Goal: Task Accomplishment & Management: Complete application form

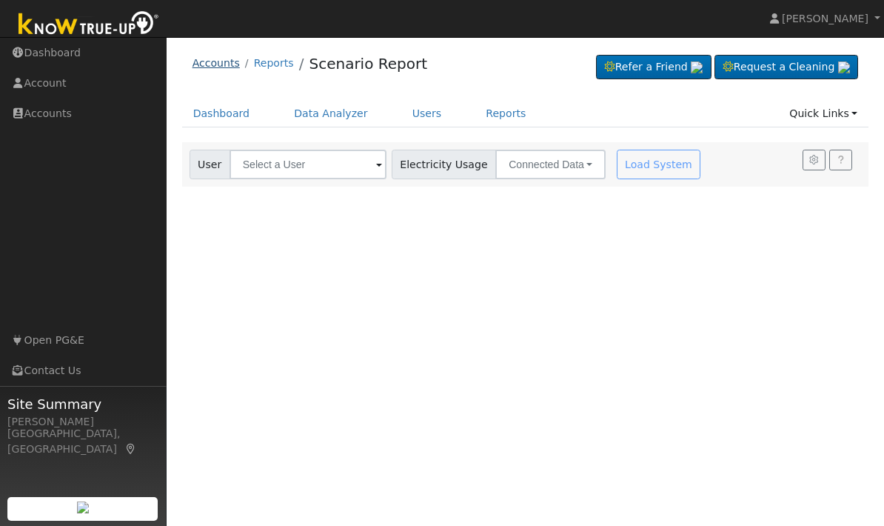
click at [216, 66] on link "Accounts" at bounding box center [216, 63] width 47 height 12
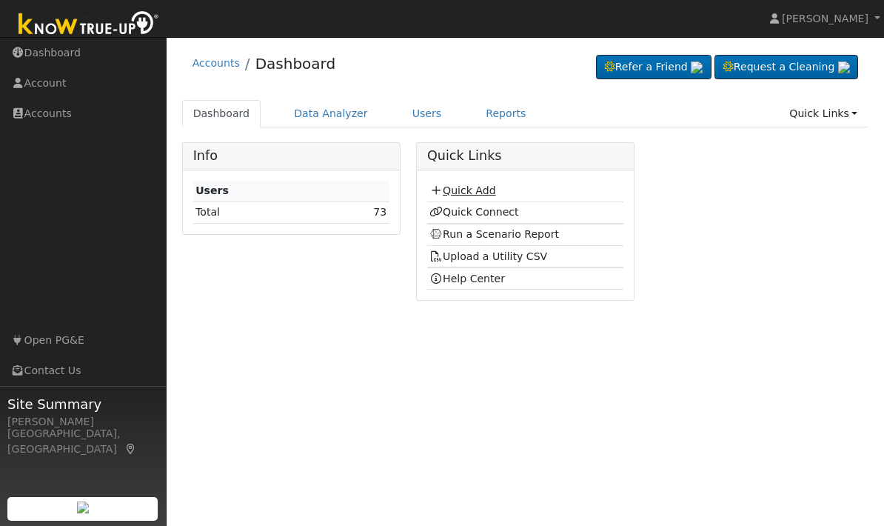
click at [446, 190] on link "Quick Add" at bounding box center [463, 190] width 66 height 12
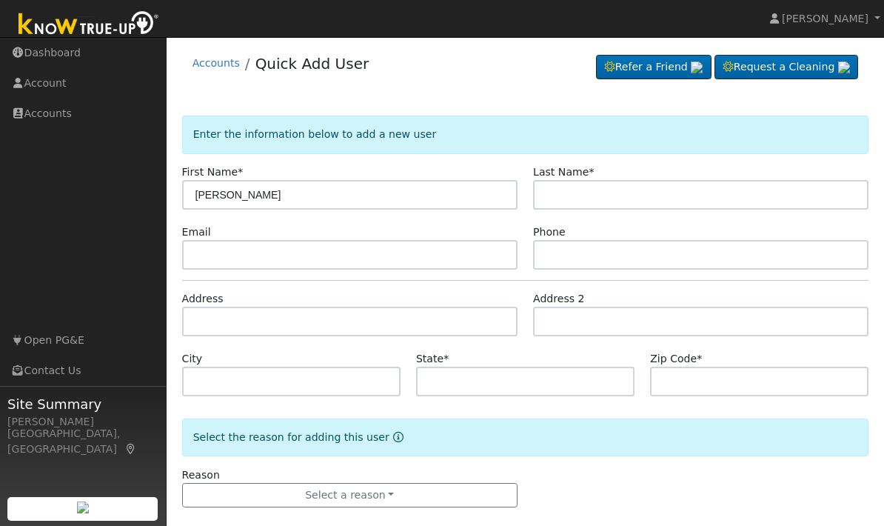
type input "[PERSON_NAME]"
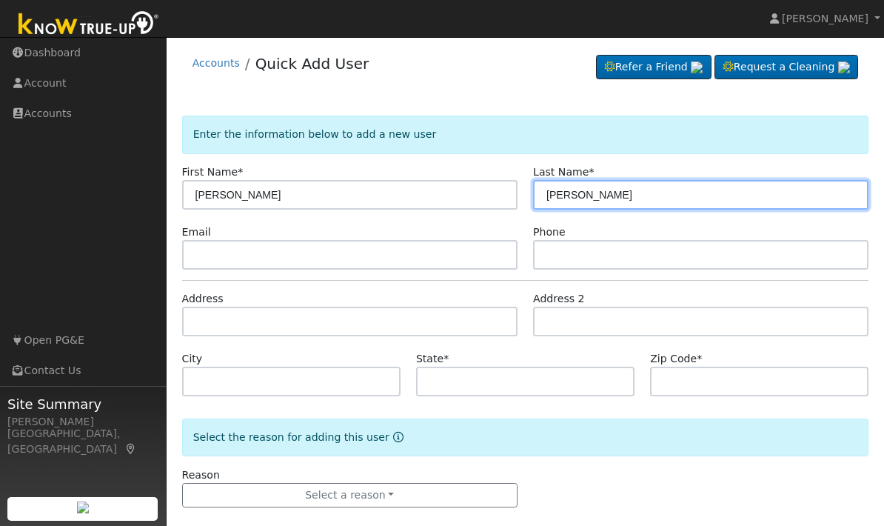
type input "[PERSON_NAME]"
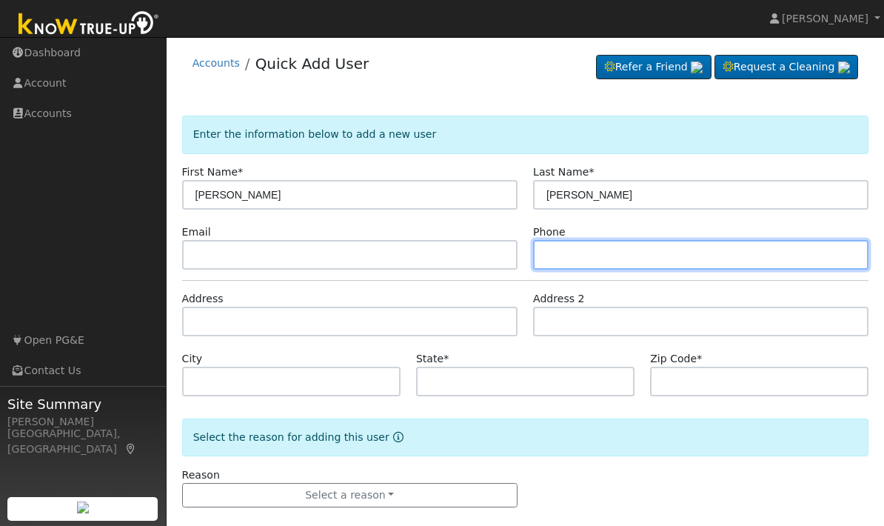
click at [582, 250] on input "text" at bounding box center [700, 255] width 335 height 30
type input "2"
type input "5594486233"
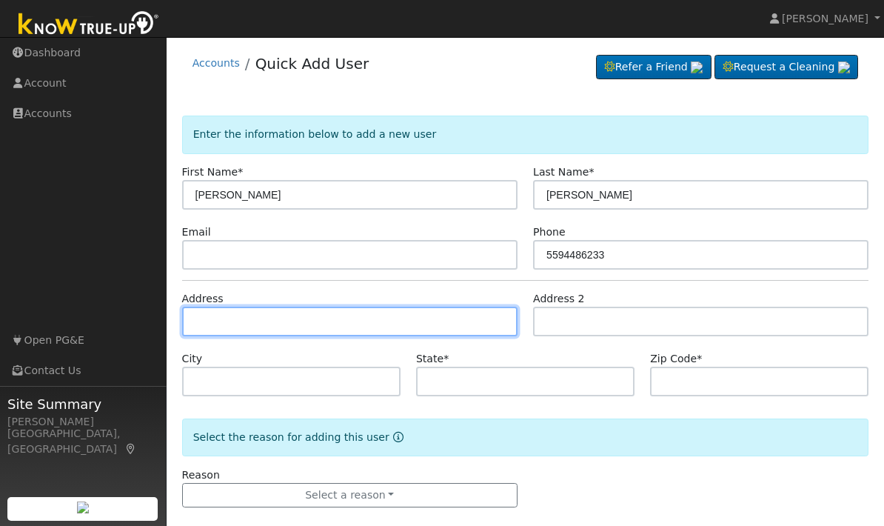
click at [317, 324] on input "text" at bounding box center [349, 322] width 335 height 30
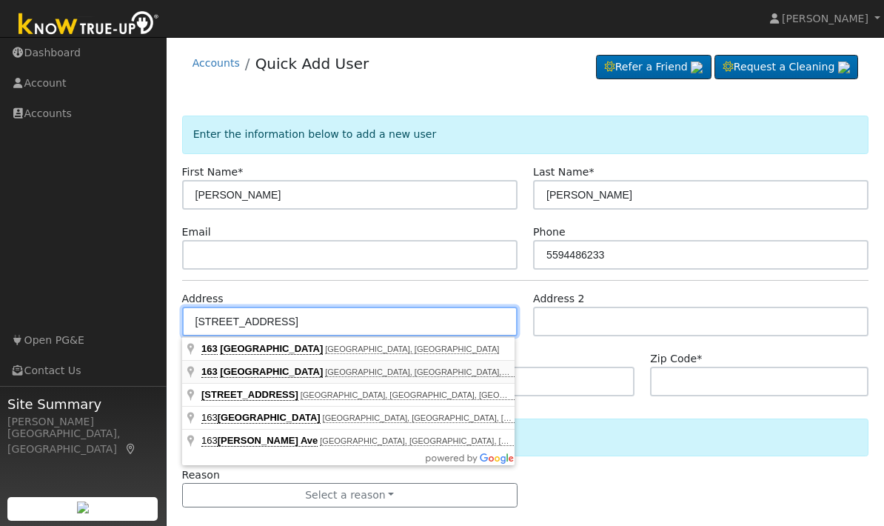
type input "163 West Niles Avenue"
type input "Fresno"
type input "CA"
type input "93711"
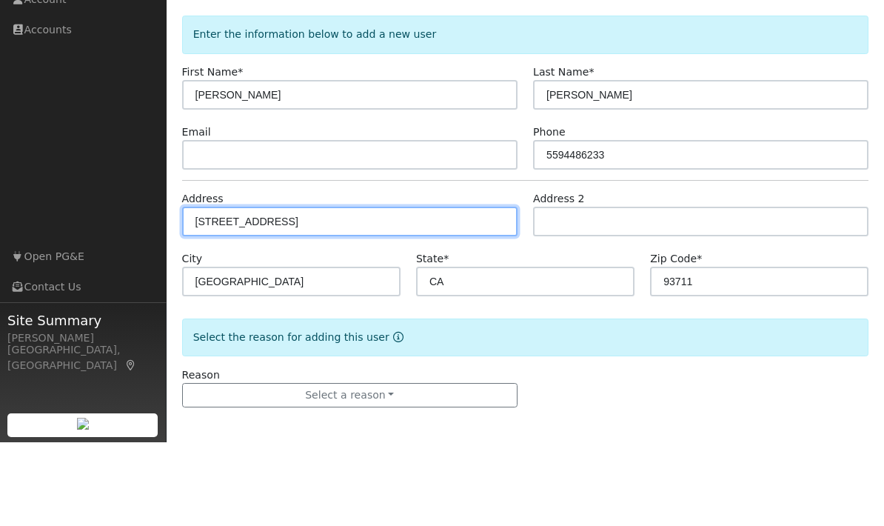
scroll to position [18, 0]
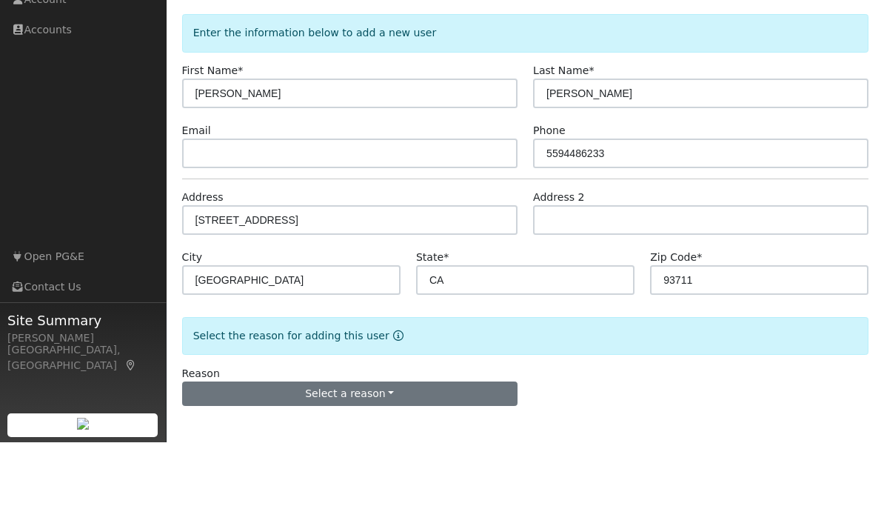
click at [353, 465] on button "Select a reason" at bounding box center [349, 477] width 335 height 25
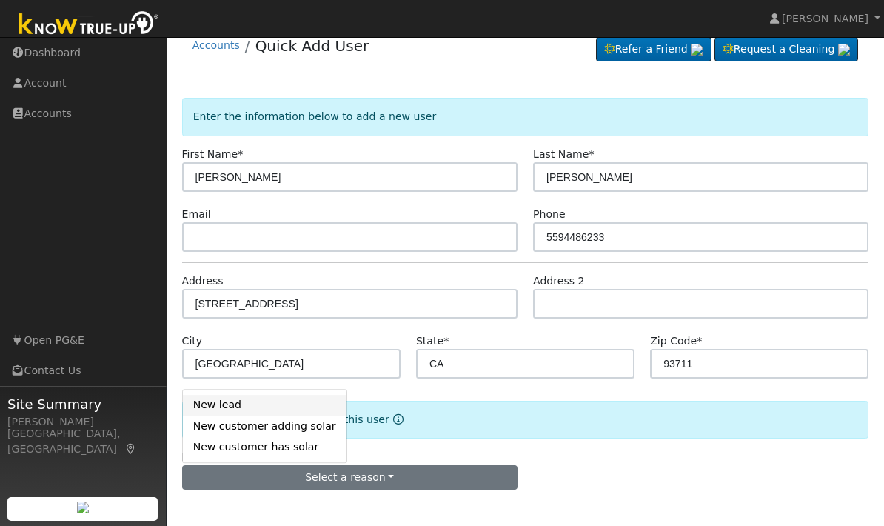
click at [223, 406] on link "New lead" at bounding box center [265, 405] width 164 height 21
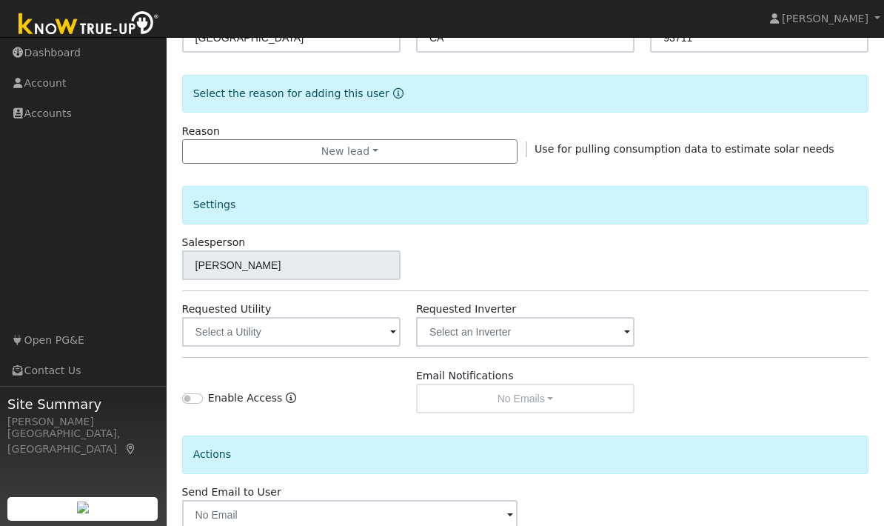
scroll to position [354, 0]
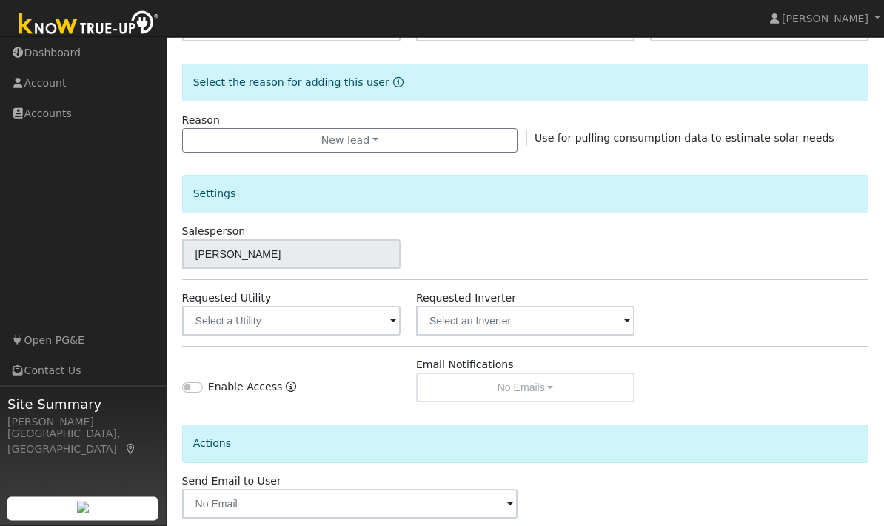
click at [390, 328] on span at bounding box center [393, 322] width 6 height 17
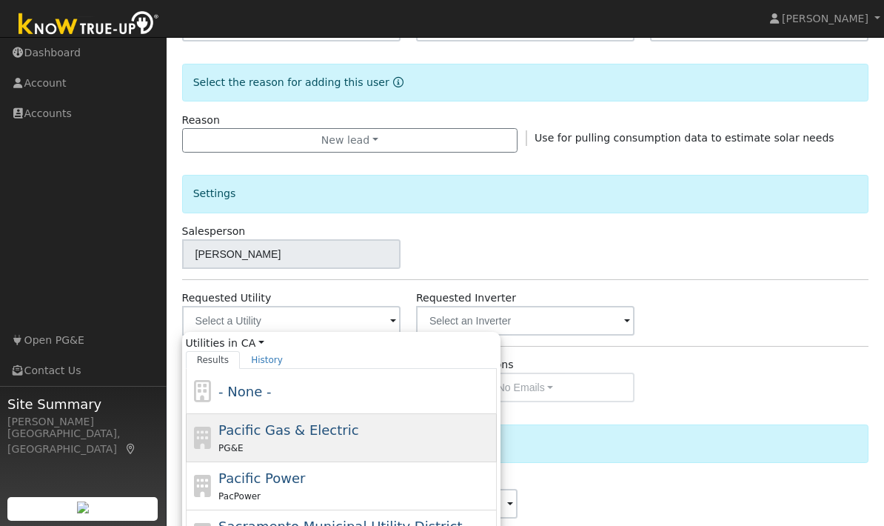
click at [282, 438] on div "Pacific Gas & Electric PG&E" at bounding box center [355, 438] width 275 height 36
type input "Pacific Gas & Electric"
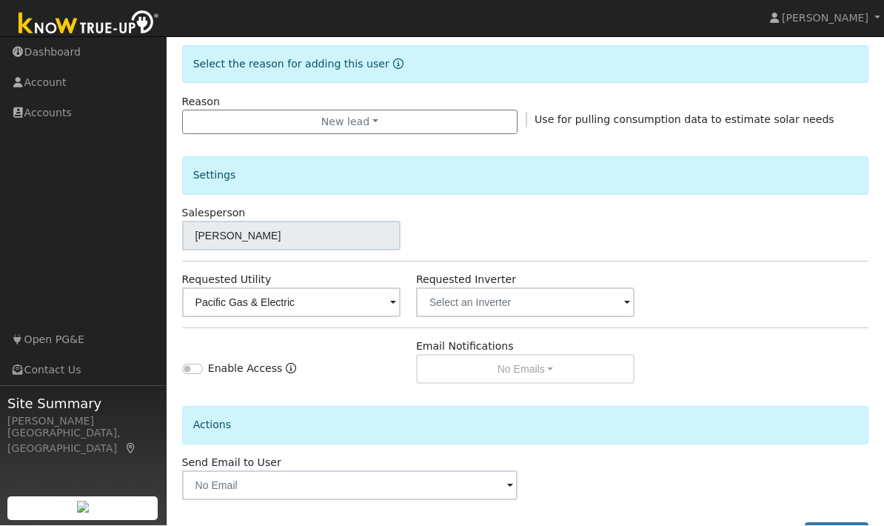
scroll to position [371, 0]
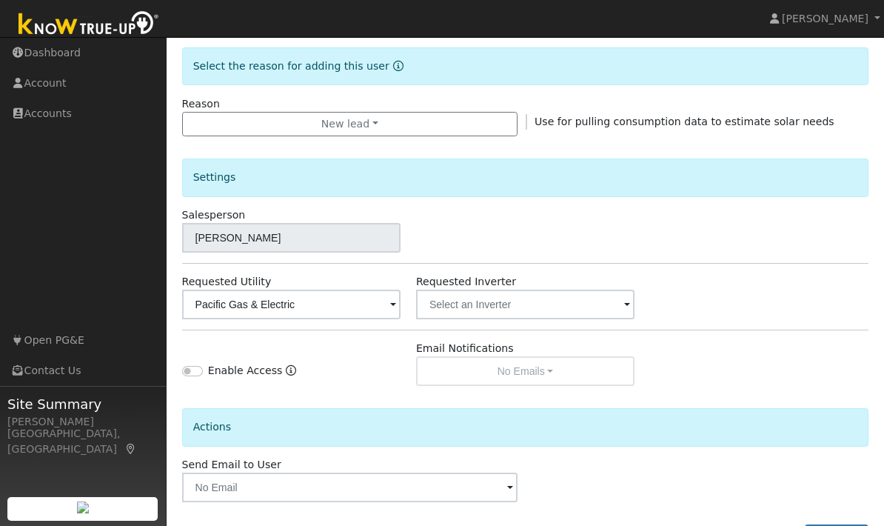
click at [507, 485] on span at bounding box center [510, 488] width 6 height 17
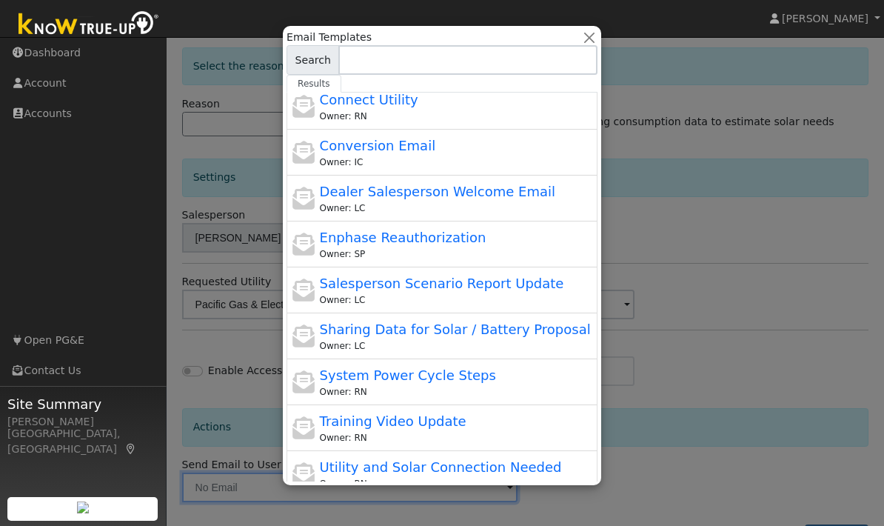
scroll to position [167, 0]
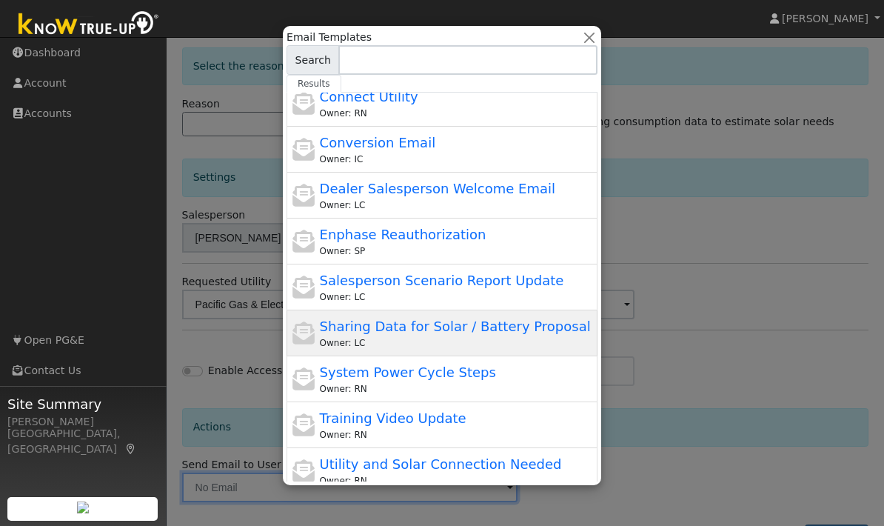
click at [422, 338] on div "Owner: LC" at bounding box center [457, 342] width 275 height 13
type input "Sharing Data for Solar / Battery Proposal"
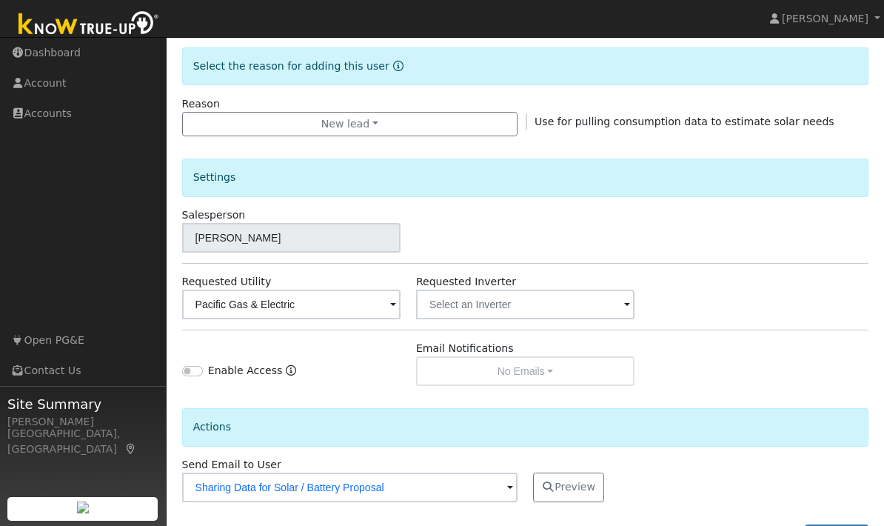
checkbox input "true"
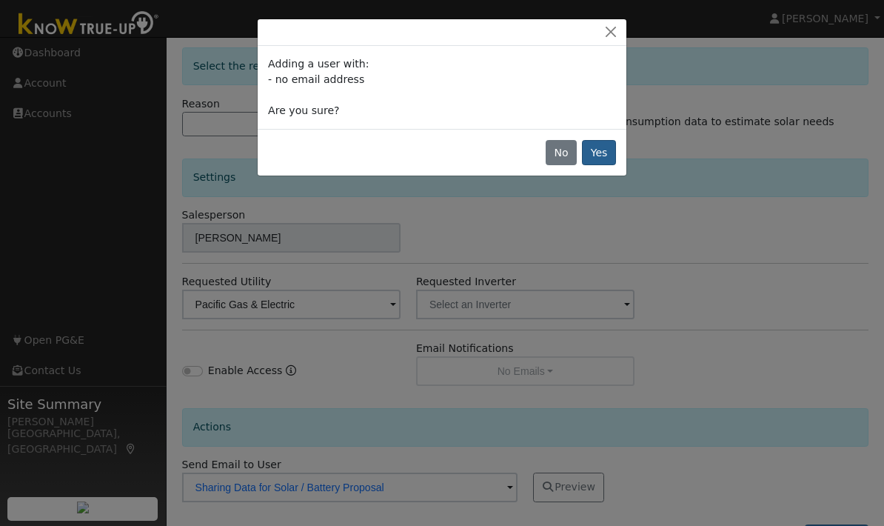
click at [599, 153] on button "Yes" at bounding box center [599, 152] width 34 height 25
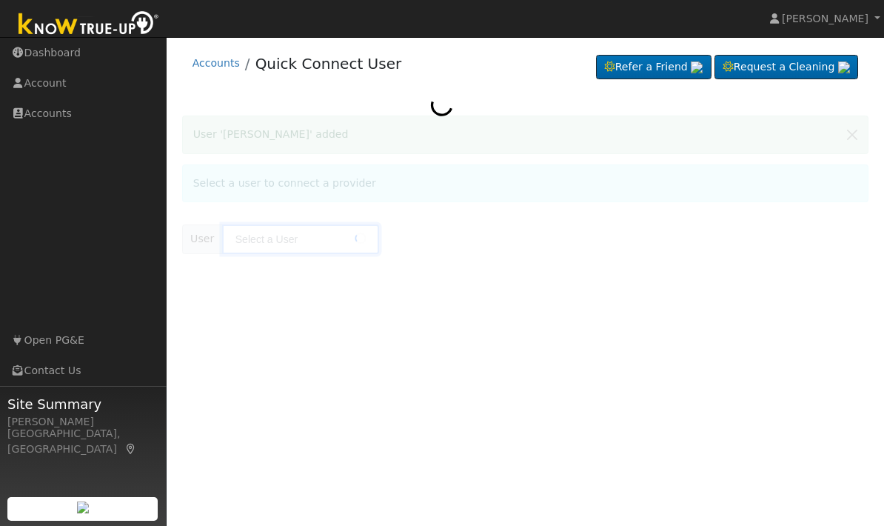
type input "Ruth Vickers"
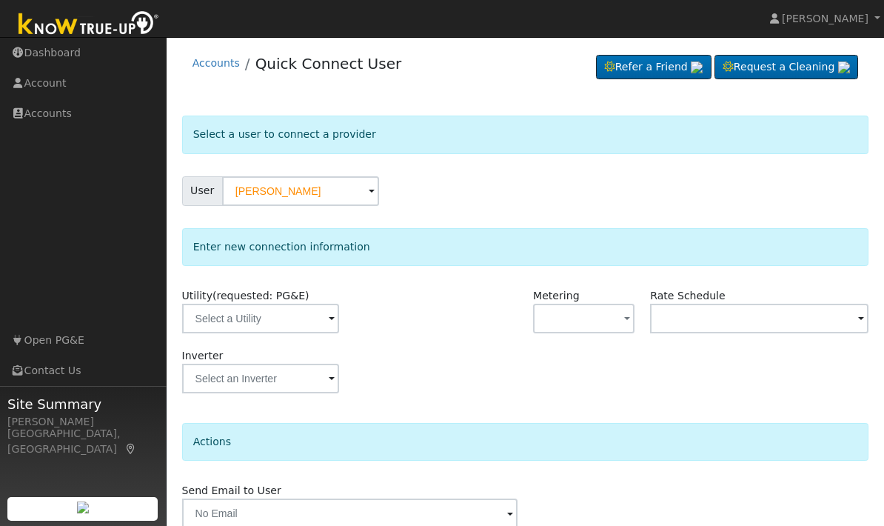
click at [329, 324] on span at bounding box center [332, 319] width 6 height 17
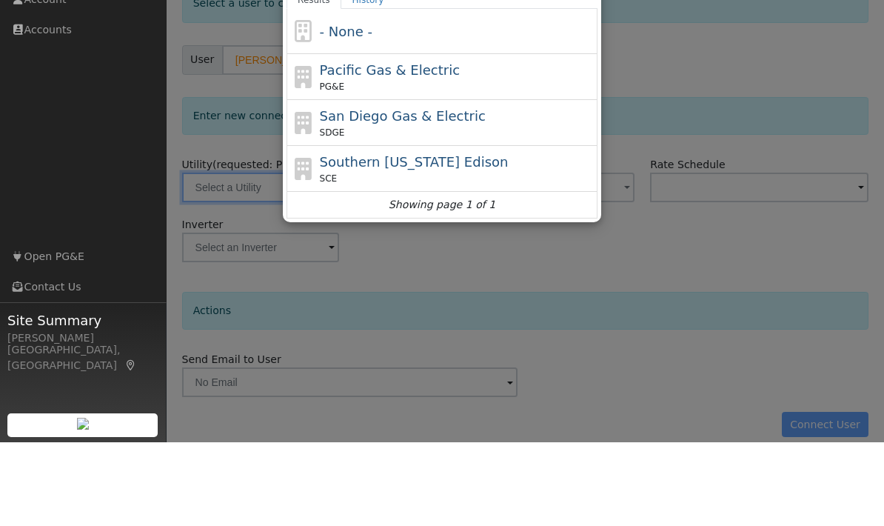
scroll to position [64, 0]
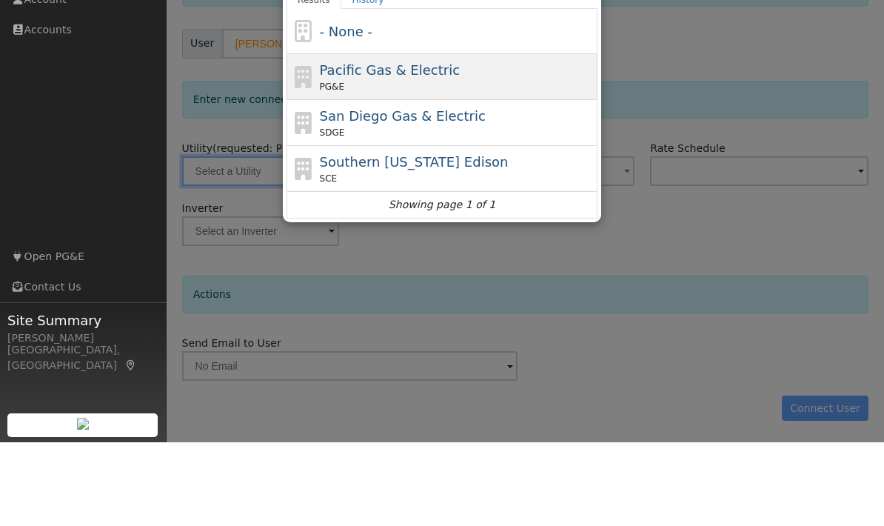
click at [394, 146] on span "Pacific Gas & Electric" at bounding box center [390, 154] width 140 height 16
type input "PG&E"
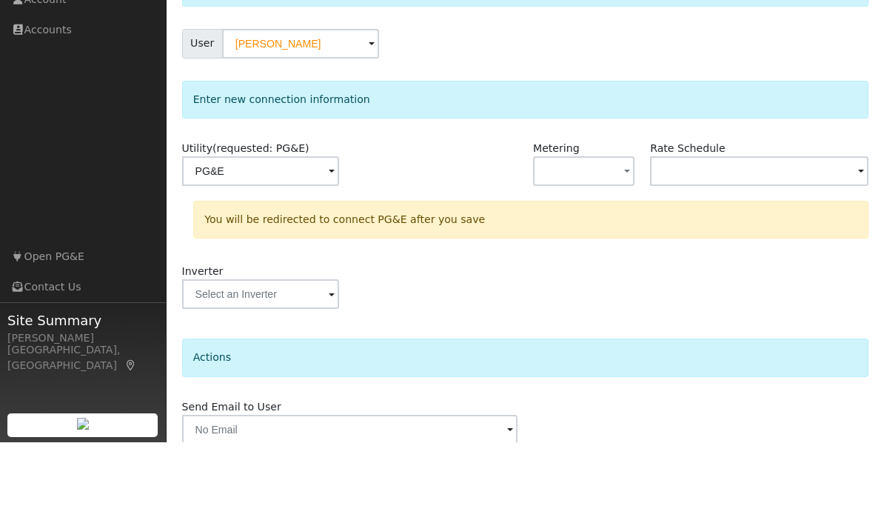
scroll to position [127, 0]
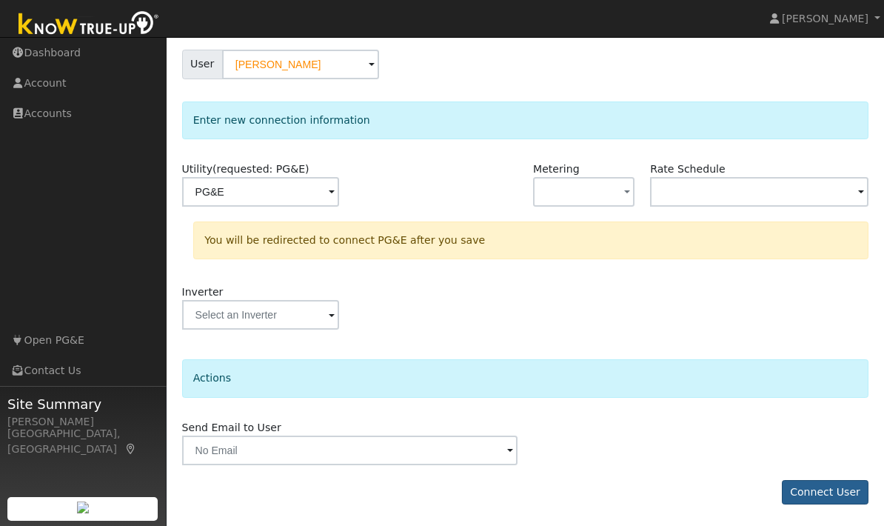
click at [838, 495] on button "Connect User" at bounding box center [825, 492] width 87 height 25
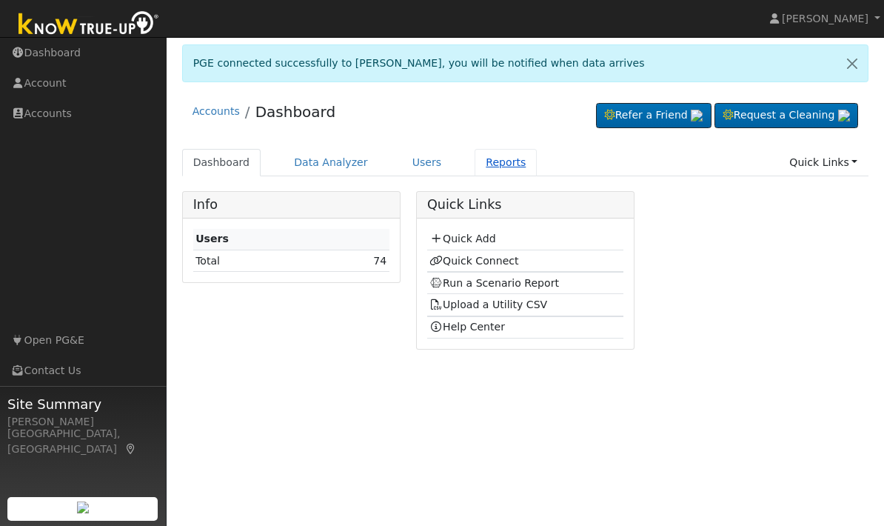
click at [487, 165] on link "Reports" at bounding box center [506, 162] width 62 height 27
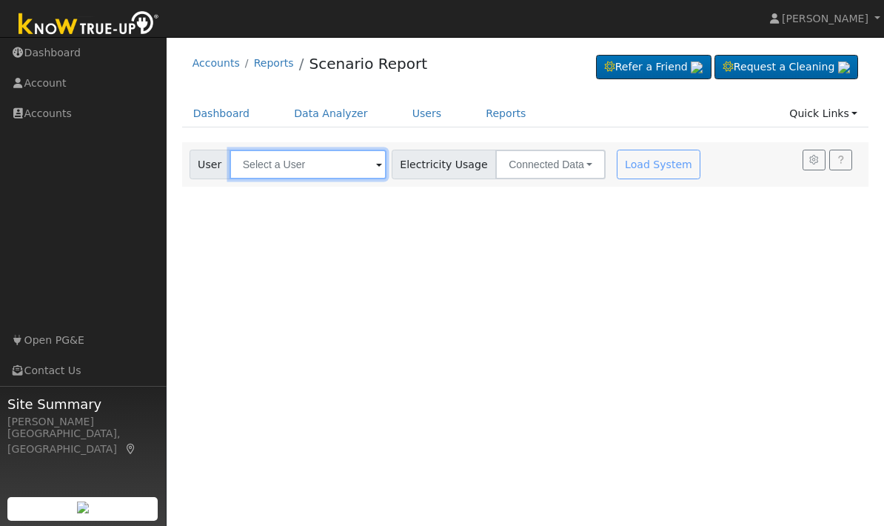
click at [327, 168] on input "text" at bounding box center [308, 165] width 157 height 30
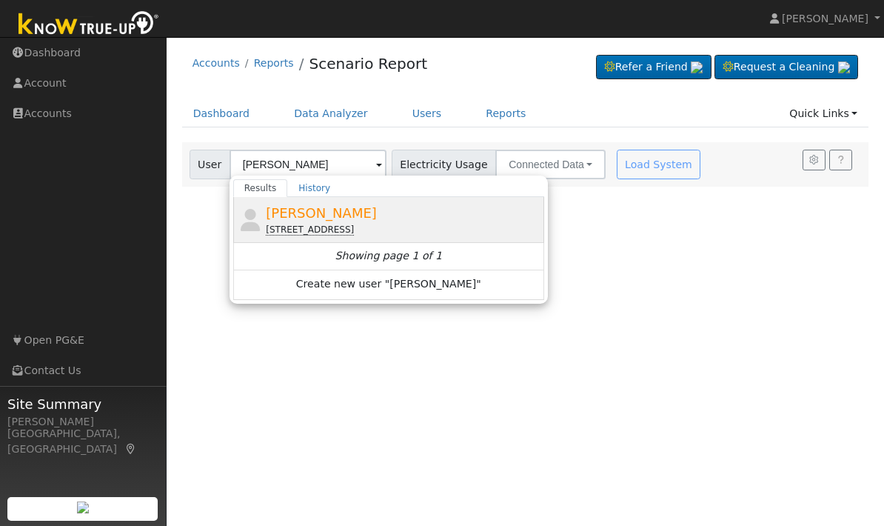
click at [310, 221] on span "[PERSON_NAME]" at bounding box center [321, 213] width 111 height 16
type input "[PERSON_NAME]"
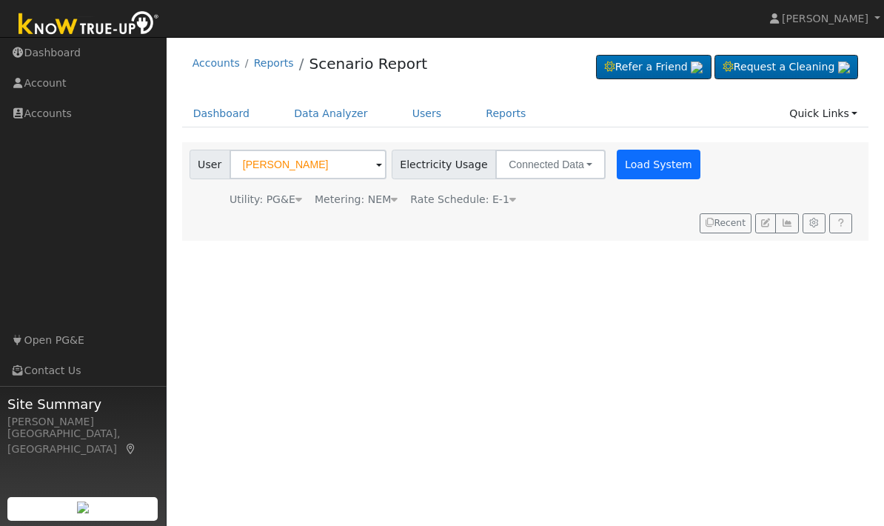
click at [617, 167] on button "Load System" at bounding box center [659, 165] width 84 height 30
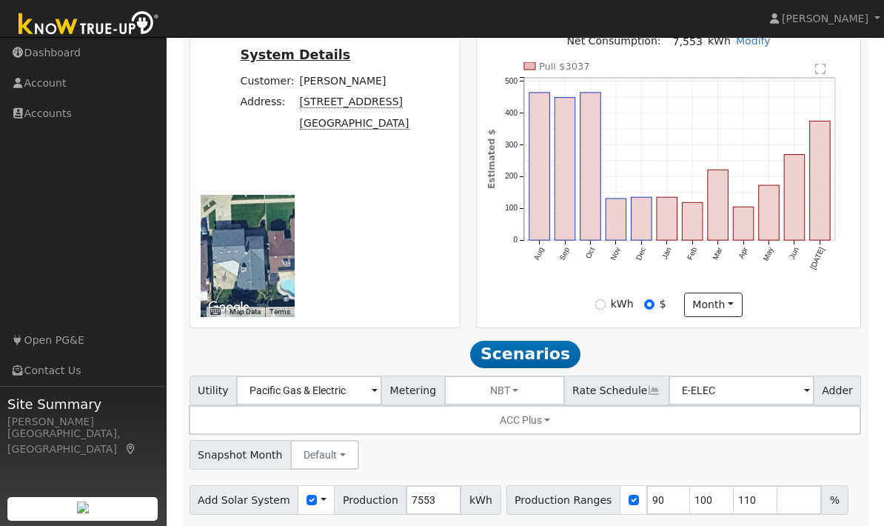
scroll to position [545, 0]
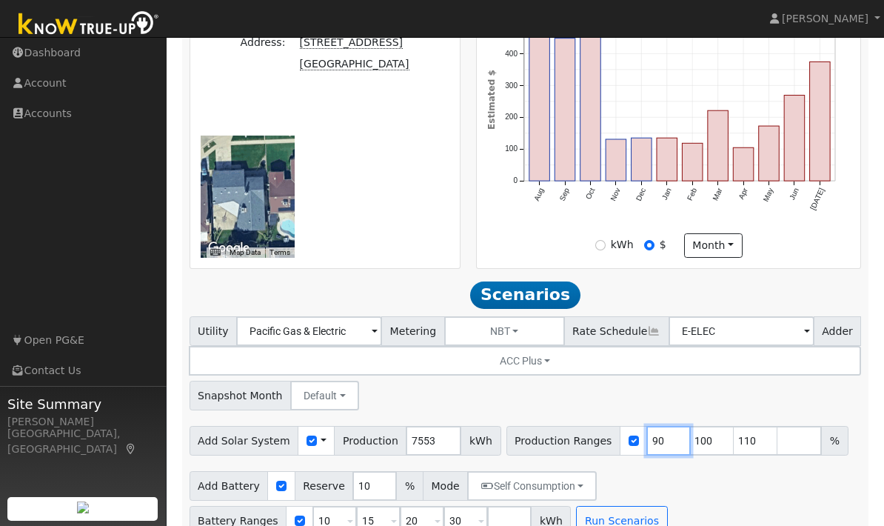
click at [663, 426] on input "90" at bounding box center [669, 441] width 44 height 30
type input "100"
type input "110"
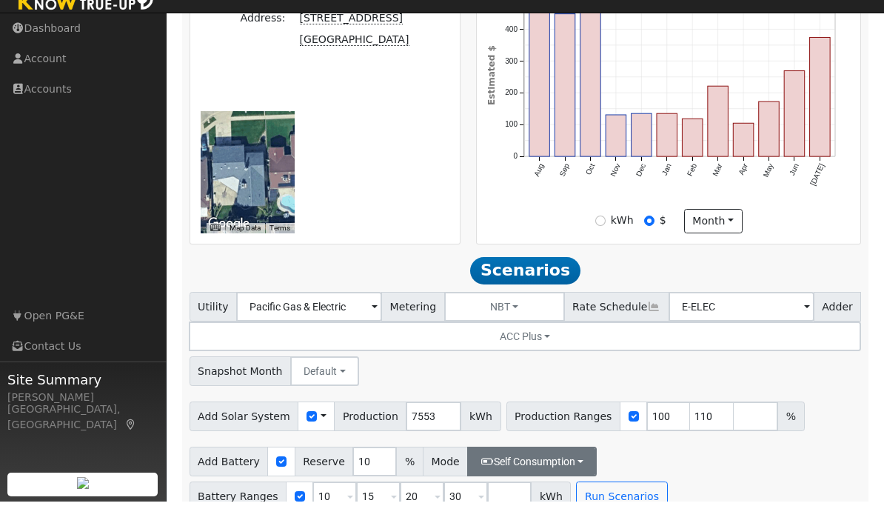
click at [571, 471] on button "Self Consumption" at bounding box center [532, 486] width 130 height 30
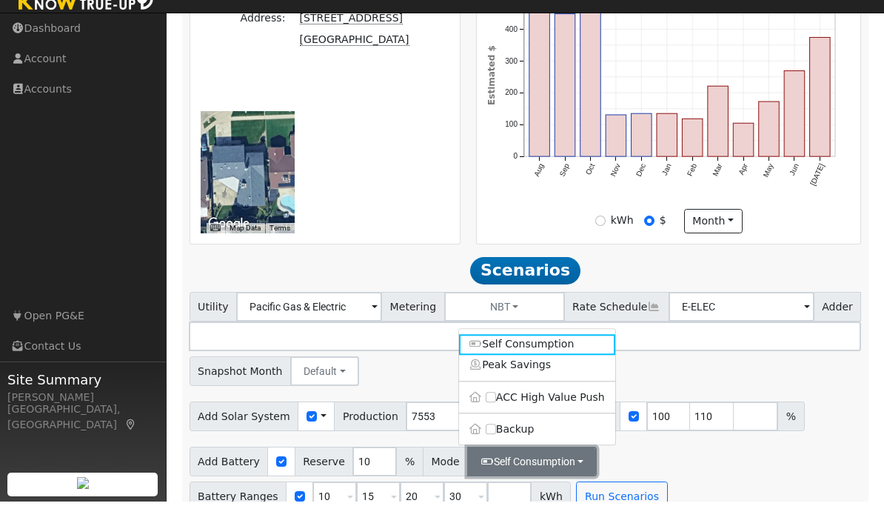
scroll to position [355, 0]
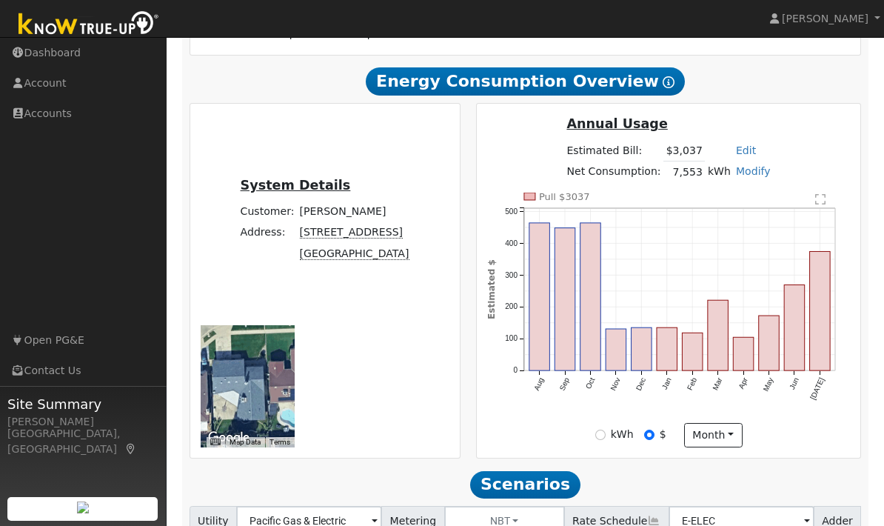
click at [635, 498] on h2 "Scenarios Scenario" at bounding box center [526, 484] width 672 height 29
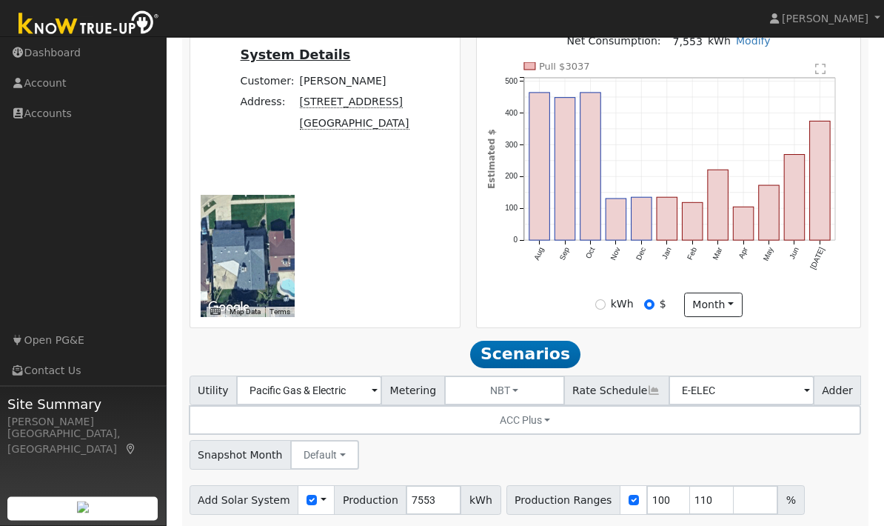
scroll to position [486, 0]
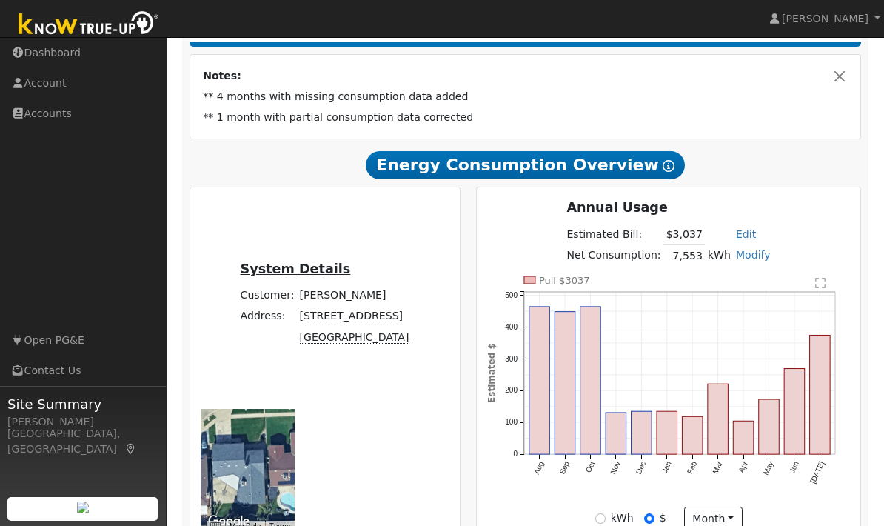
click at [575, 523] on div "kWh $ month Day Month" at bounding box center [668, 519] width 379 height 25
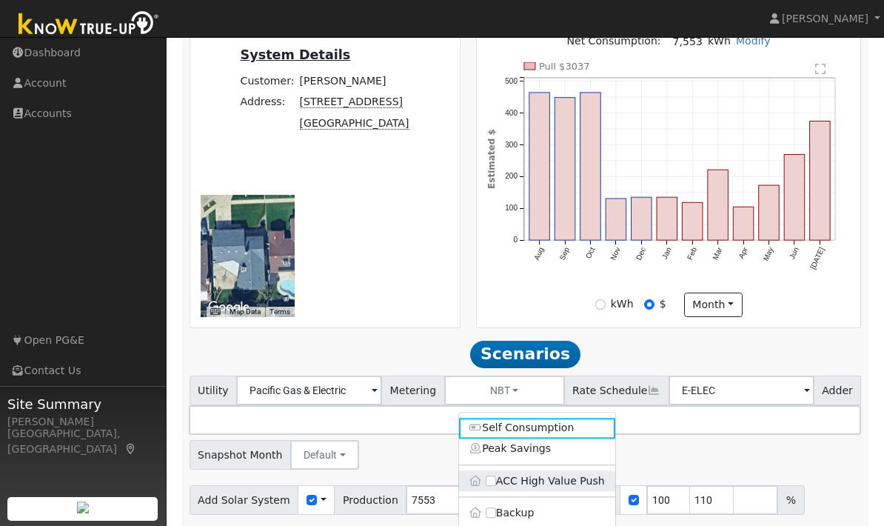
click at [495, 475] on input "ACC High Value Push" at bounding box center [491, 480] width 10 height 10
checkbox input "true"
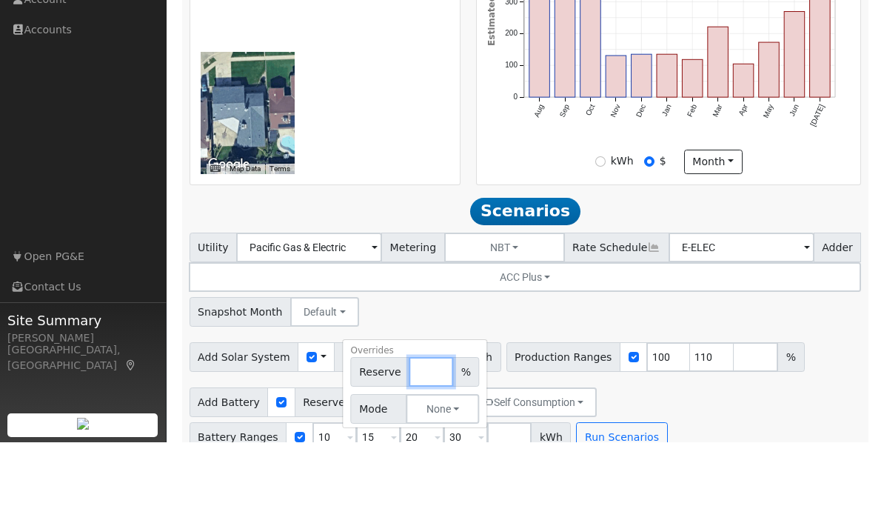
scroll to position [415, 0]
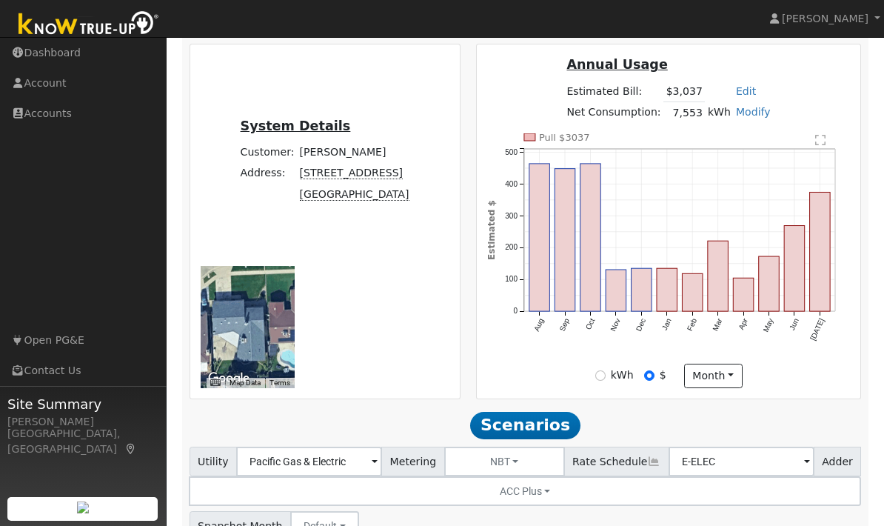
click at [290, 378] on link "Terms" at bounding box center [280, 382] width 21 height 8
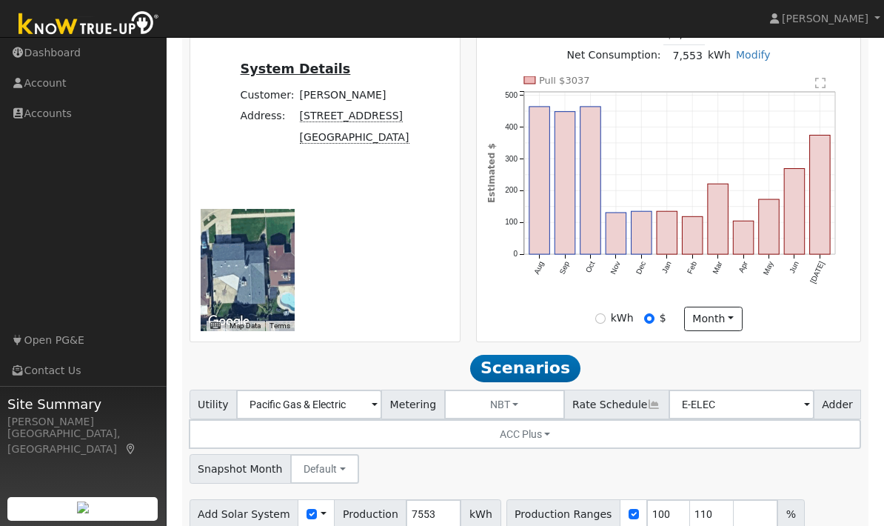
scroll to position [486, 0]
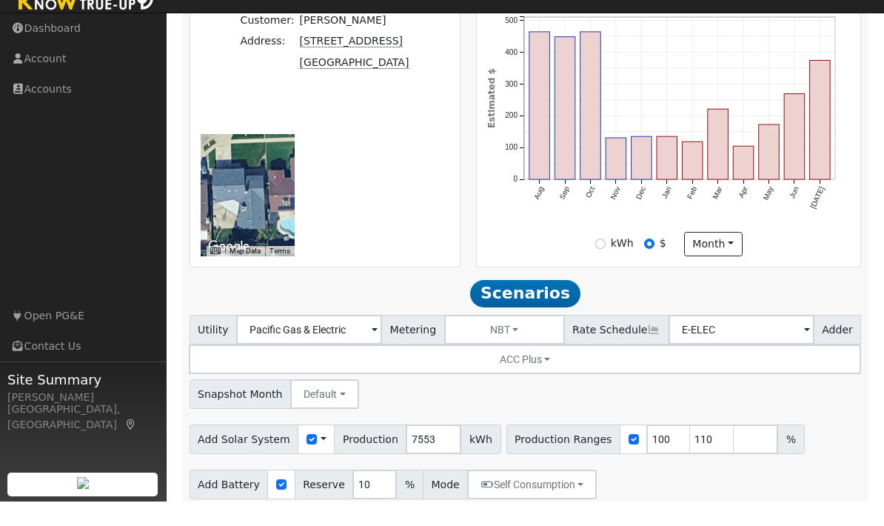
scroll to position [527, 0]
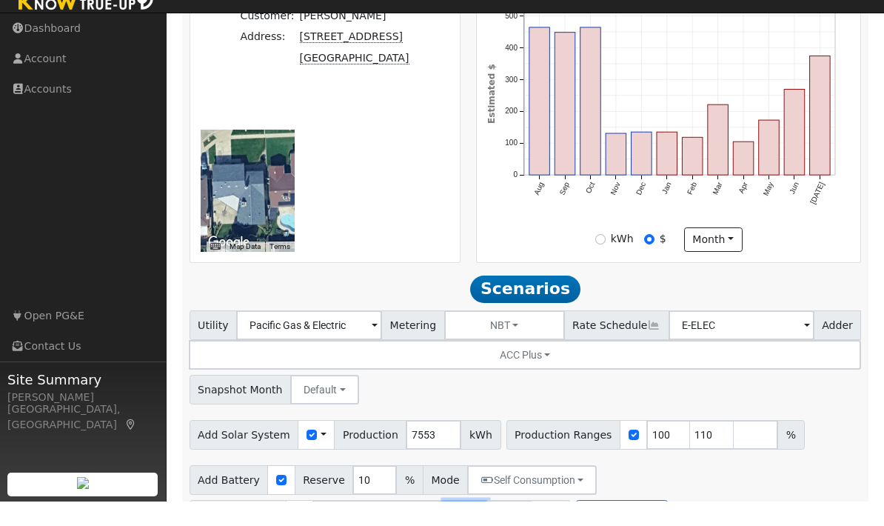
type input "3"
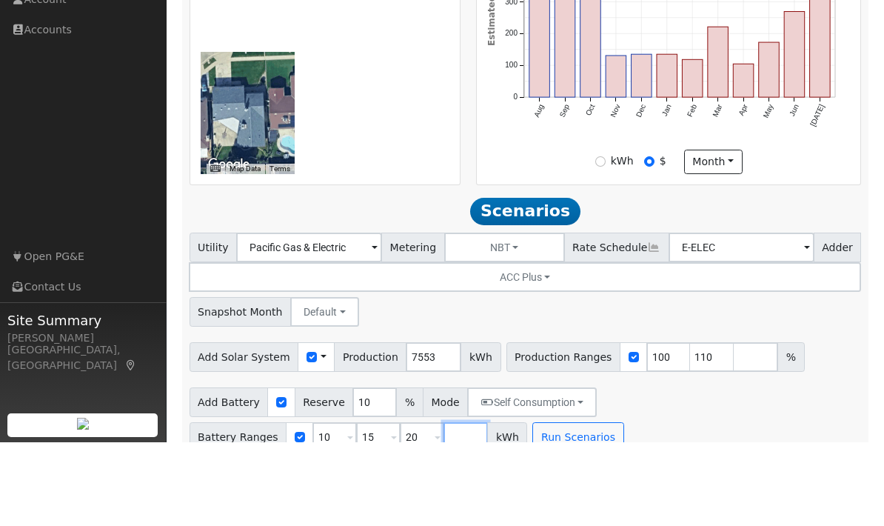
scroll to position [415, 0]
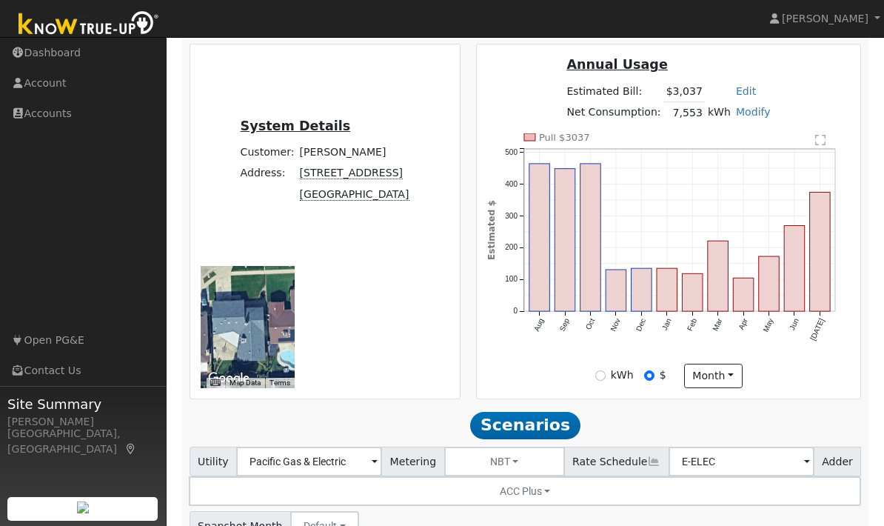
click at [415, 411] on div "Scenario Report Powered by Know True-Up ® Notes: ** 4 months with missing consu…" at bounding box center [525, 249] width 687 height 847
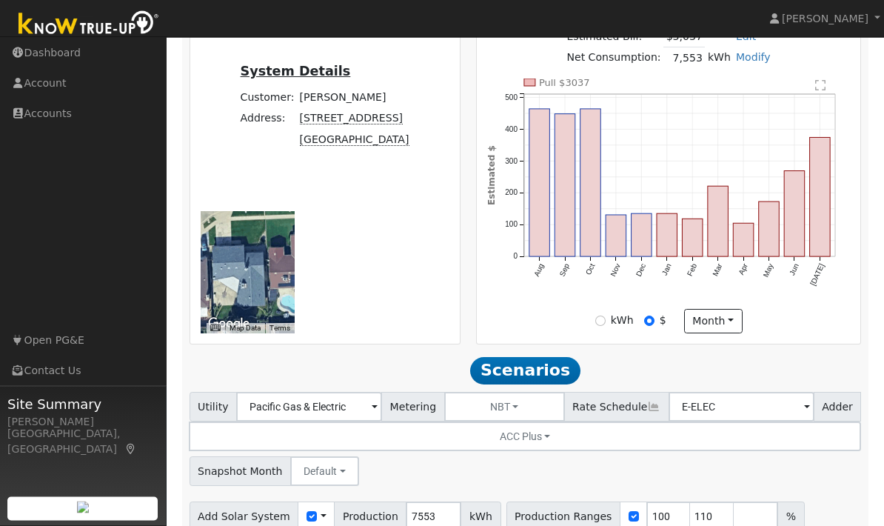
scroll to position [486, 0]
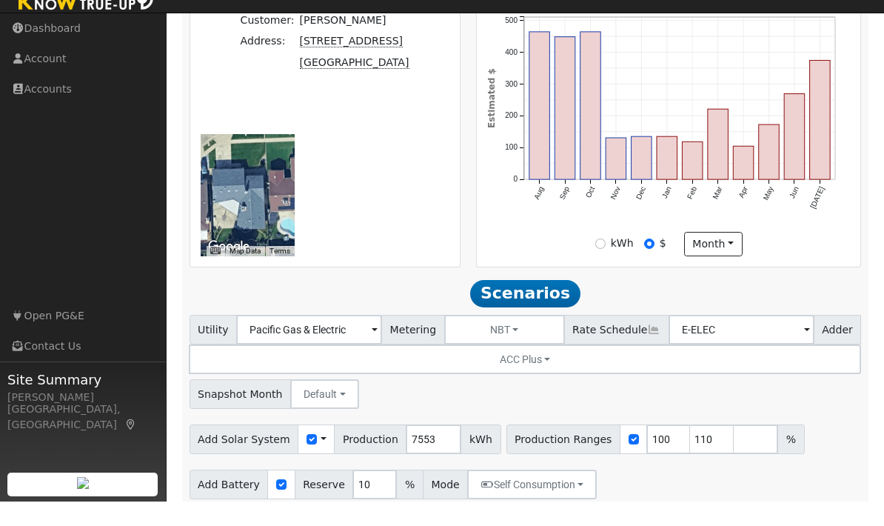
scroll to position [527, 0]
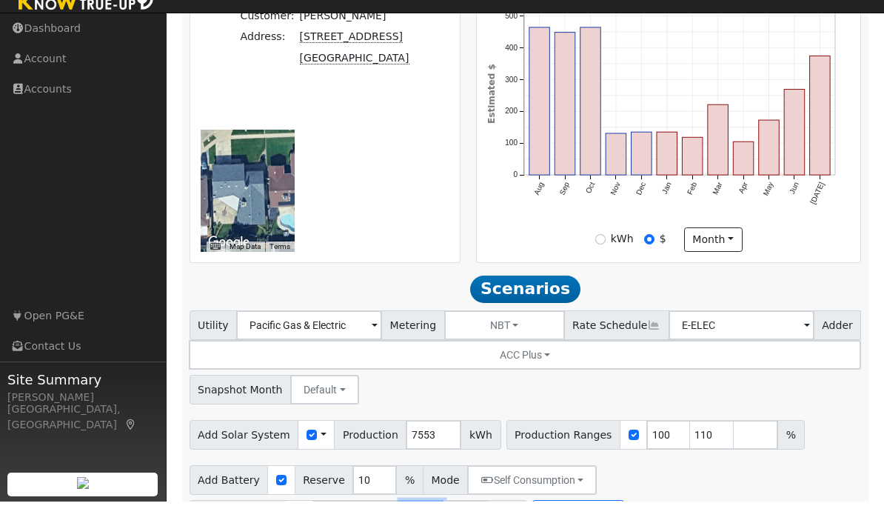
type input "2"
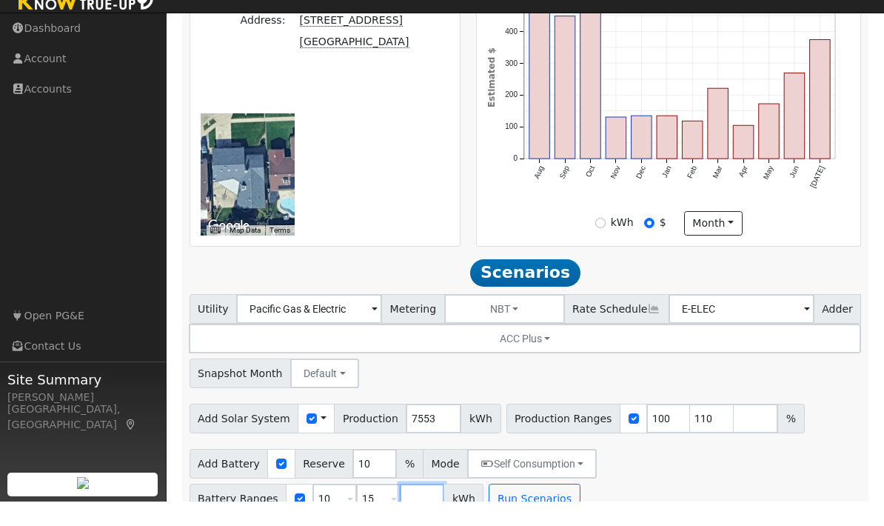
scroll to position [545, 0]
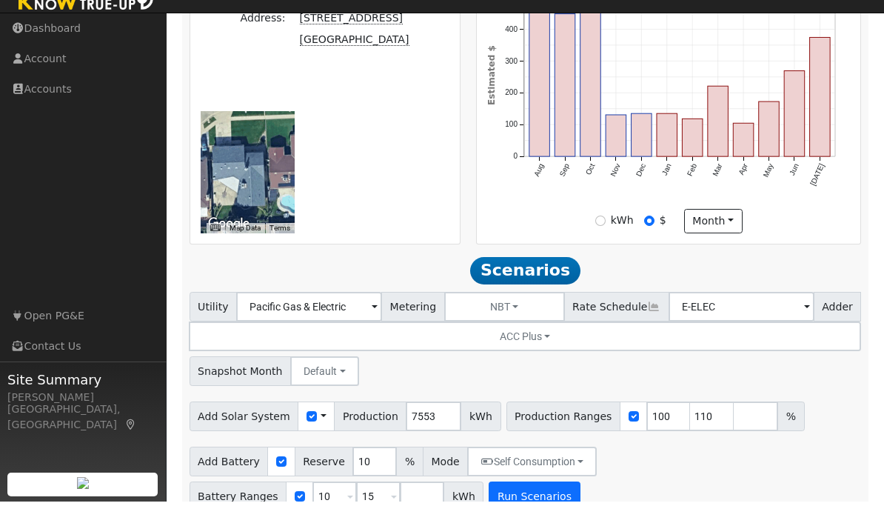
click at [527, 506] on button "Run Scenarios" at bounding box center [534, 521] width 91 height 30
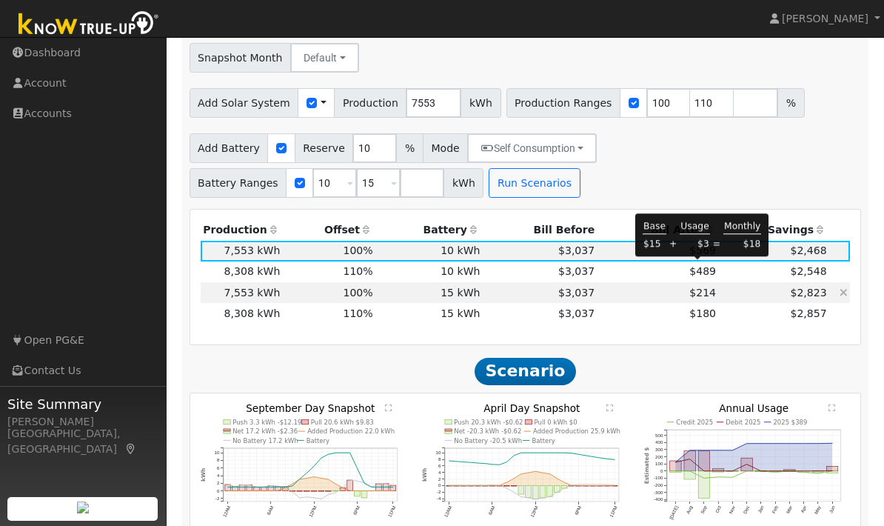
scroll to position [890, 0]
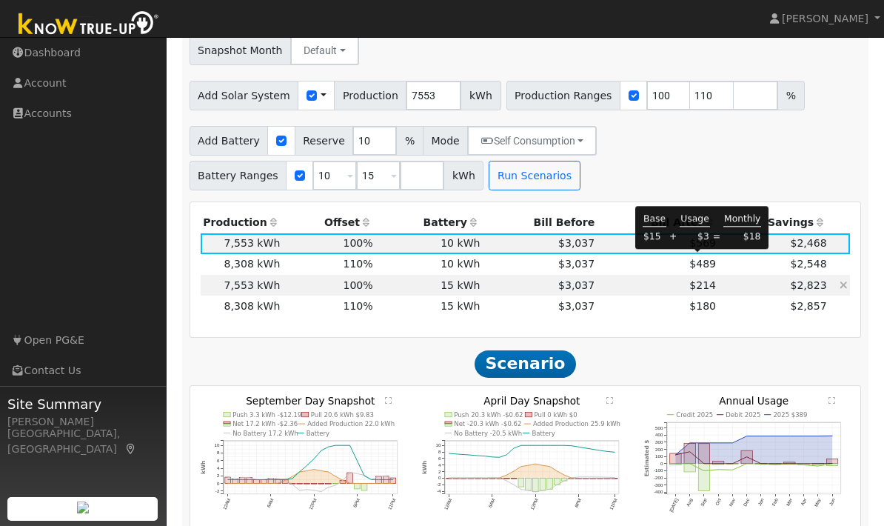
click at [732, 275] on td "$2,823" at bounding box center [774, 285] width 111 height 21
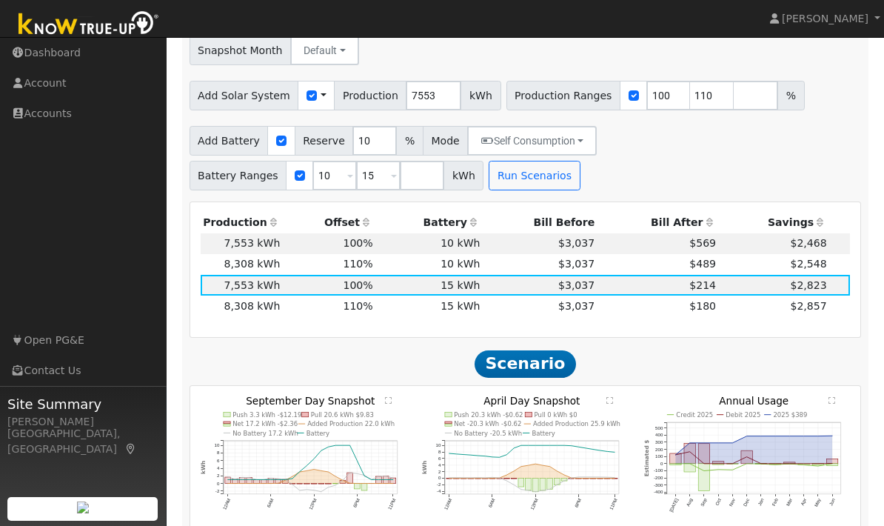
click at [718, 304] on div "Production Offset Battery Reserve Mode ACC Push Incentive Bill Before Bill Afte…" at bounding box center [525, 270] width 671 height 136
click at [698, 300] on span "$180" at bounding box center [702, 306] width 27 height 12
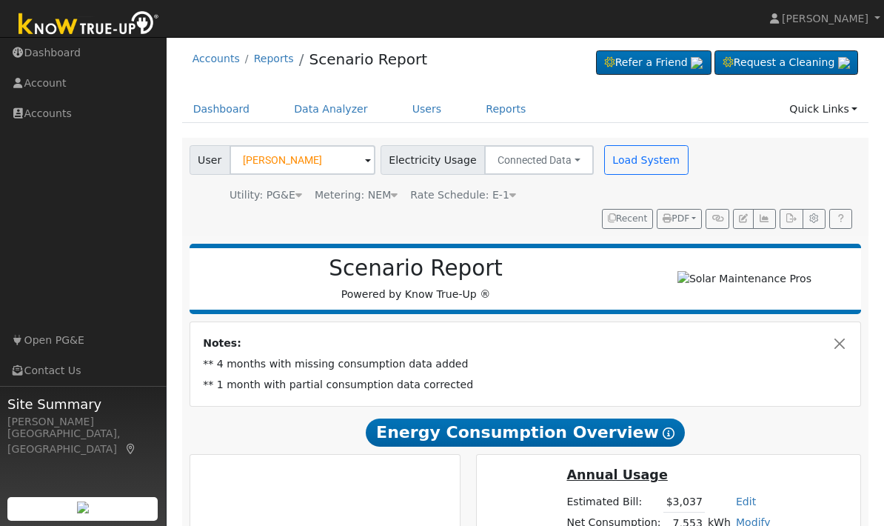
scroll to position [0, 0]
